Goal: Task Accomplishment & Management: Use online tool/utility

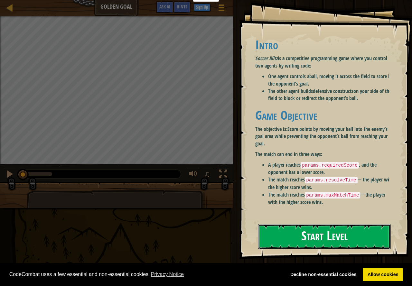
click at [318, 232] on button "Start Level" at bounding box center [324, 236] width 133 height 25
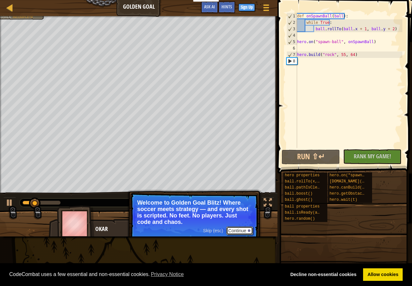
click at [240, 230] on button "Continue" at bounding box center [239, 230] width 27 height 8
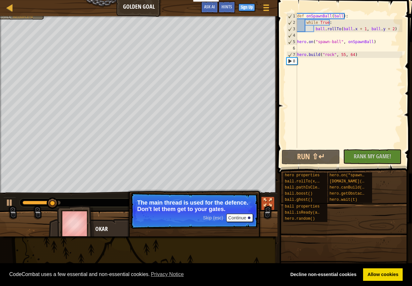
click at [262, 201] on button at bounding box center [267, 203] width 13 height 13
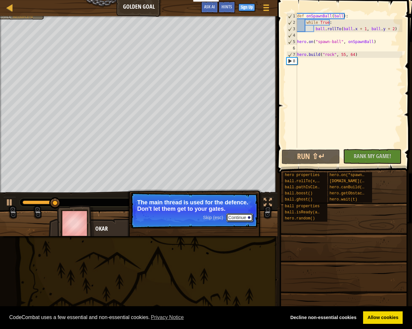
click at [246, 217] on button "Continue" at bounding box center [239, 218] width 27 height 8
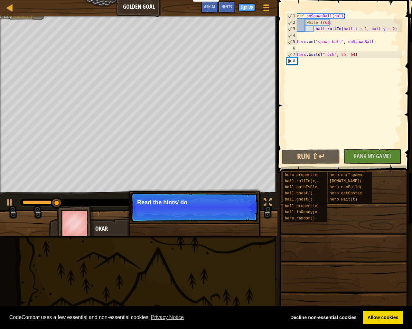
click at [246, 217] on p "Continue Read the hints/ do" at bounding box center [194, 208] width 128 height 30
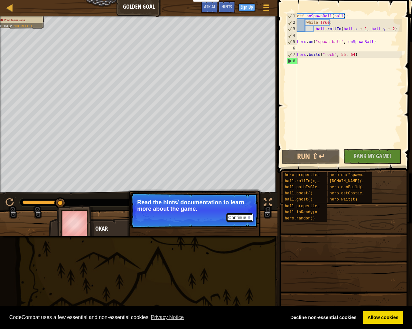
click at [236, 221] on button "Continue" at bounding box center [239, 218] width 27 height 8
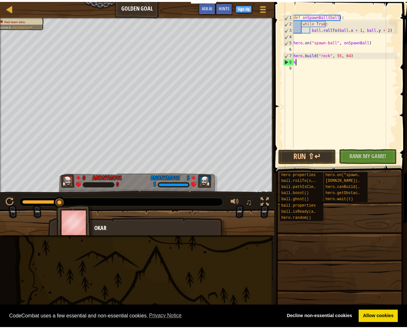
scroll to position [3, 0]
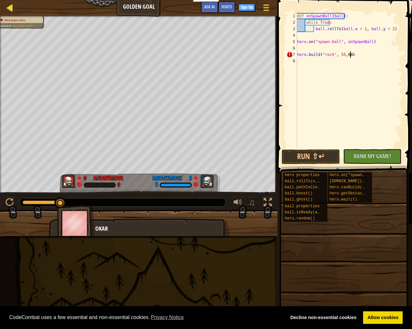
type textarea "[DOMAIN_NAME]("rock", 55, 64k"
click at [8, 11] on div at bounding box center [10, 8] width 8 height 8
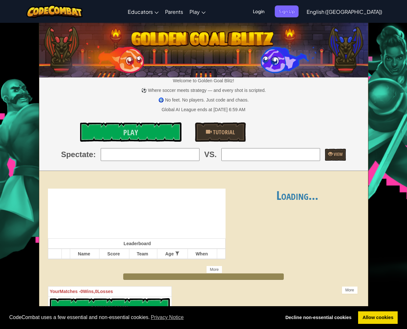
click at [5, 10] on div "Toggle navigation Educators Create Free Account School & District Solutions Tea…" at bounding box center [203, 11] width 410 height 23
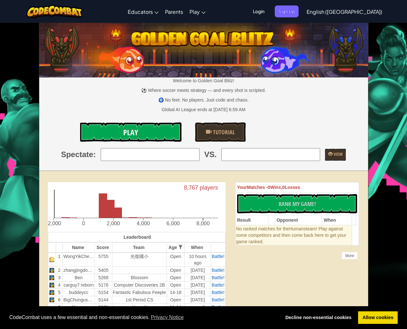
click at [157, 133] on link "Play" at bounding box center [131, 132] width 102 height 19
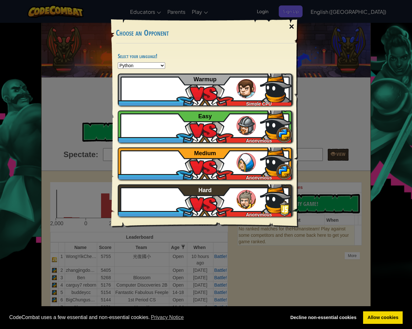
click at [287, 26] on div "×" at bounding box center [291, 26] width 15 height 19
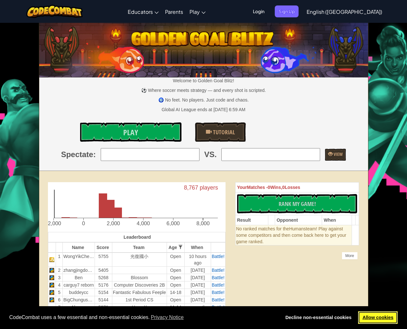
click at [332, 277] on link "Allow cookies" at bounding box center [378, 318] width 40 height 13
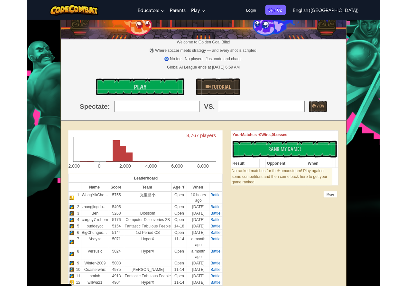
scroll to position [64, 0]
